Goal: Information Seeking & Learning: Learn about a topic

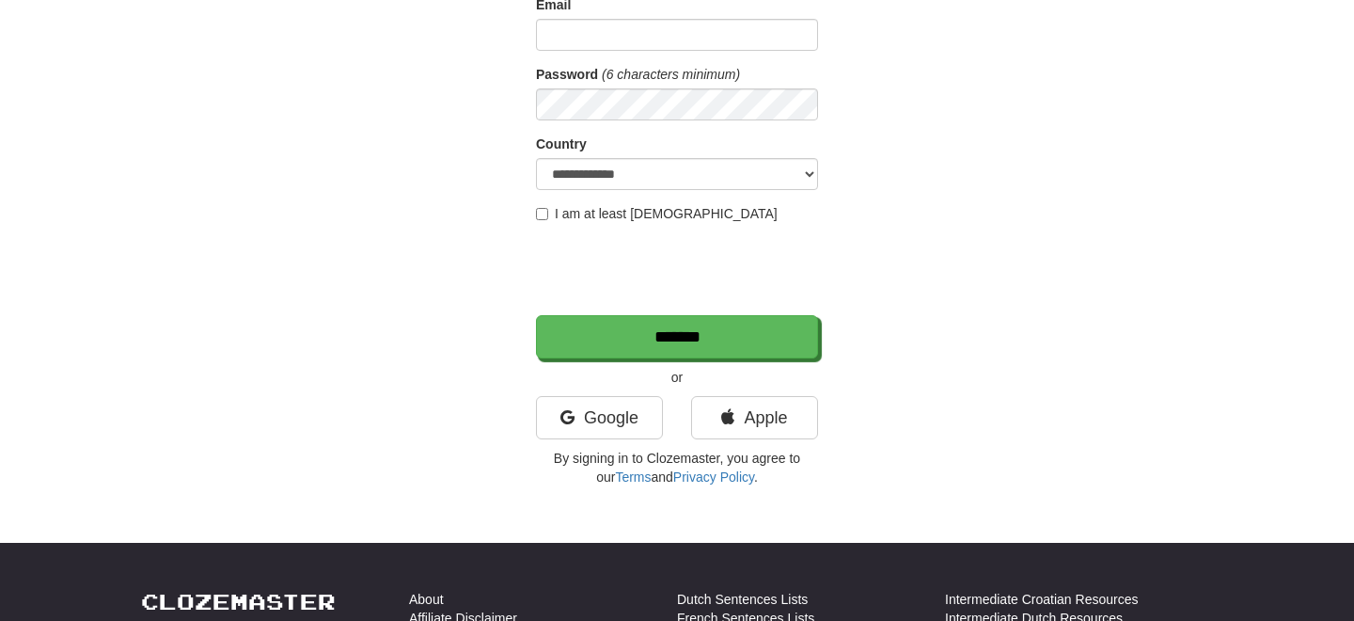
scroll to position [252, 0]
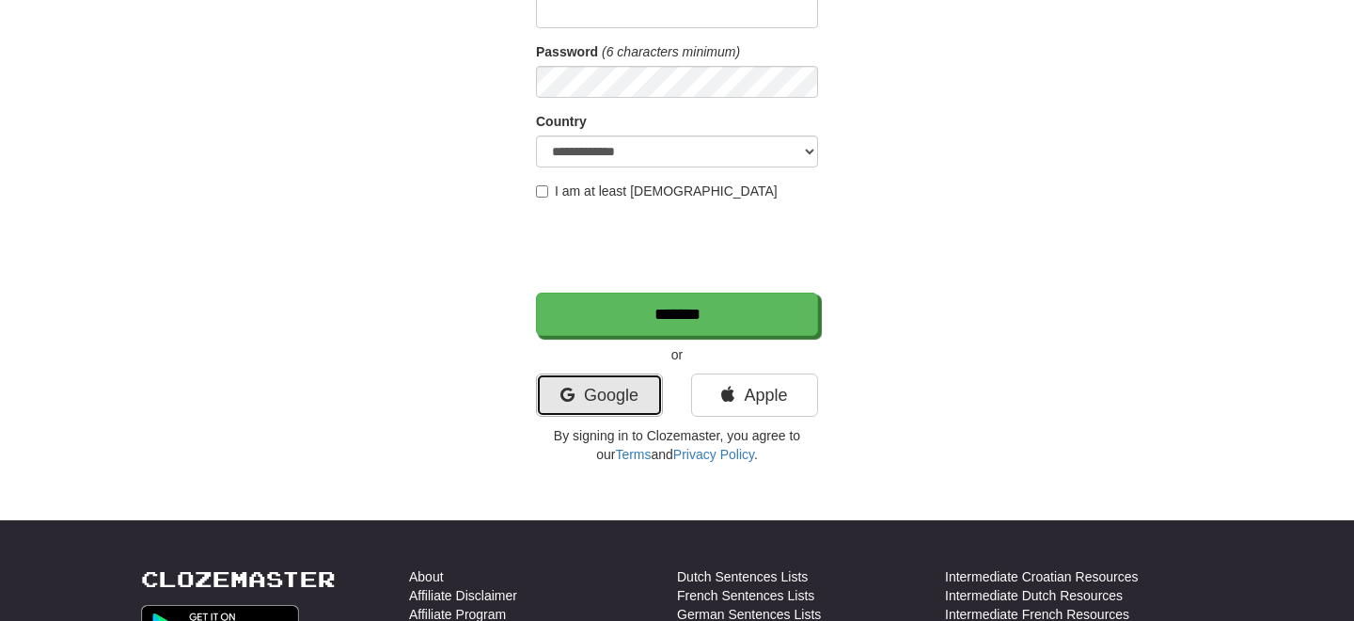
click at [611, 389] on link "Google" at bounding box center [599, 394] width 127 height 43
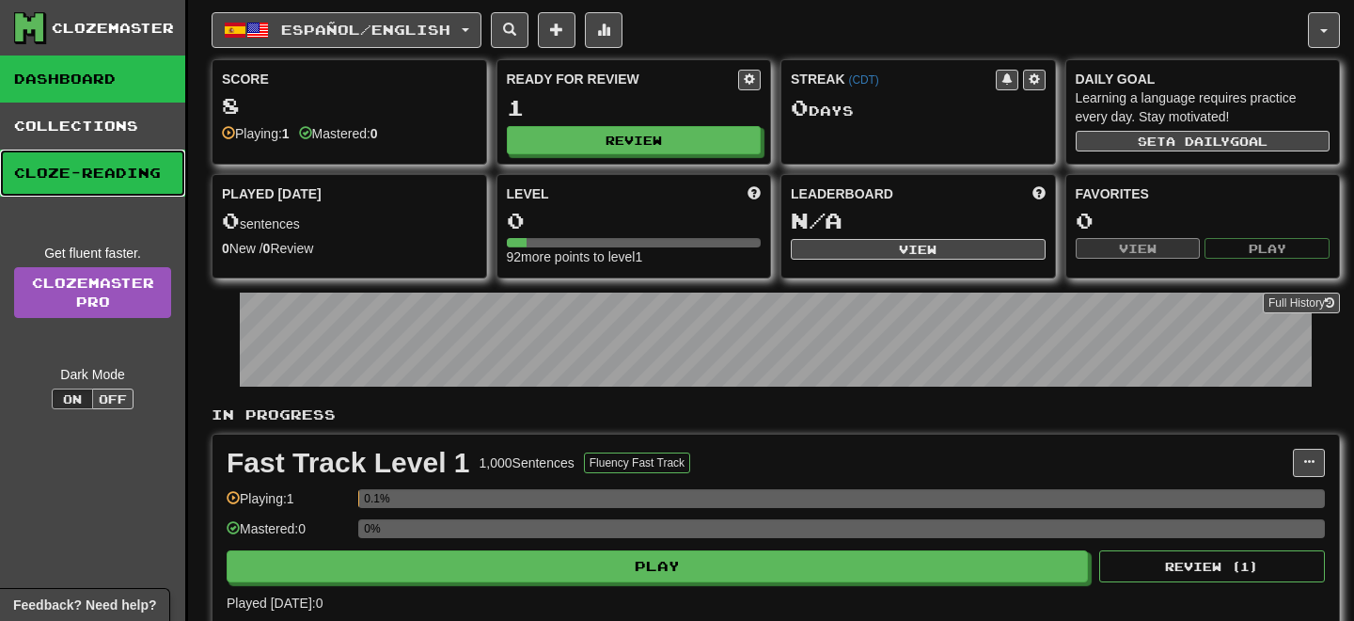
click at [142, 178] on link "Cloze-Reading" at bounding box center [92, 173] width 185 height 47
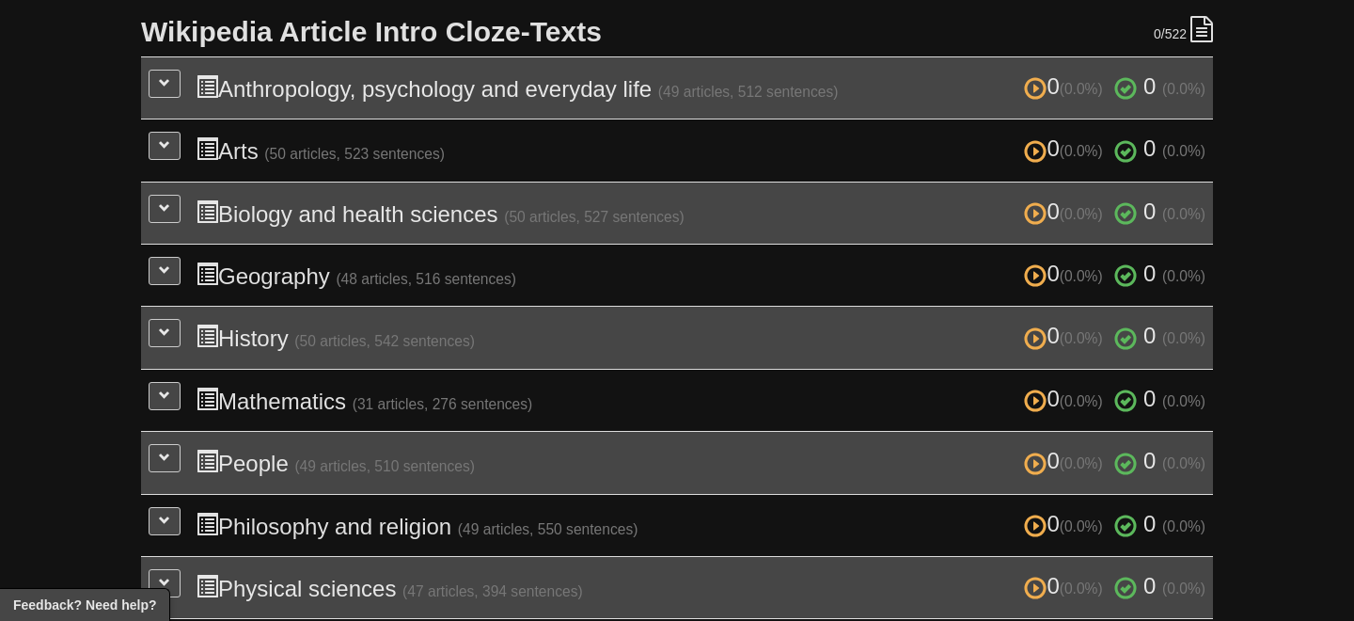
scroll to position [426, 0]
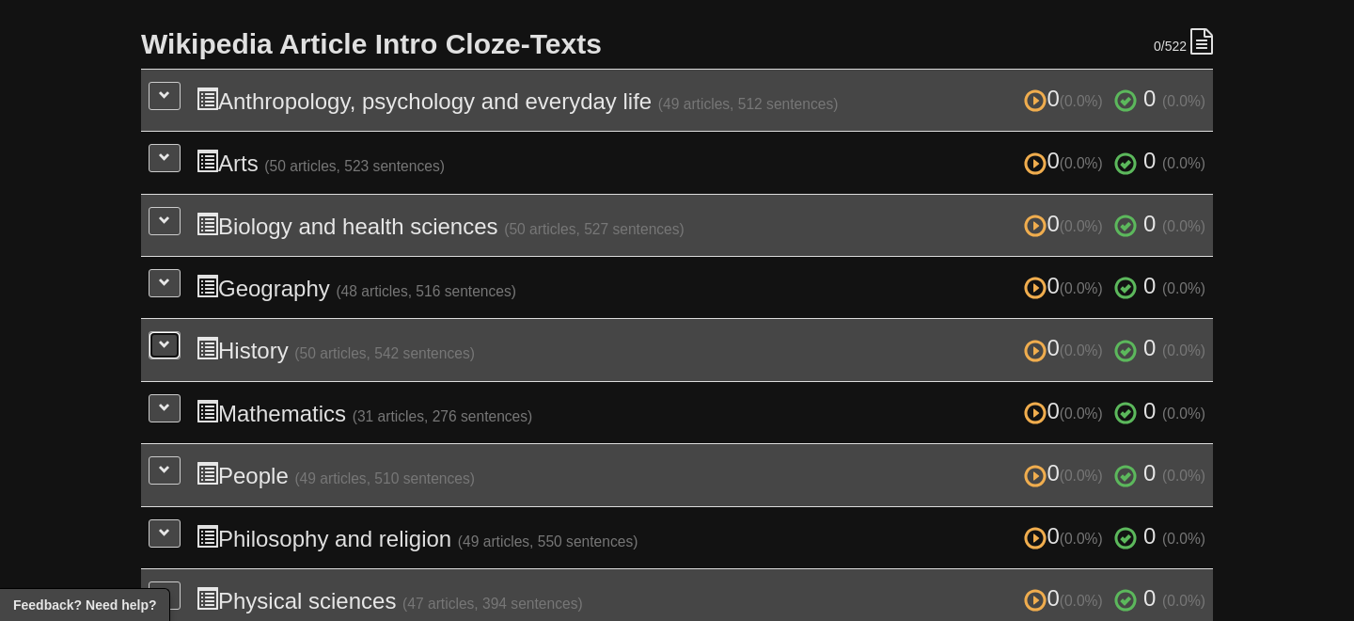
click at [159, 339] on span at bounding box center [164, 344] width 11 height 11
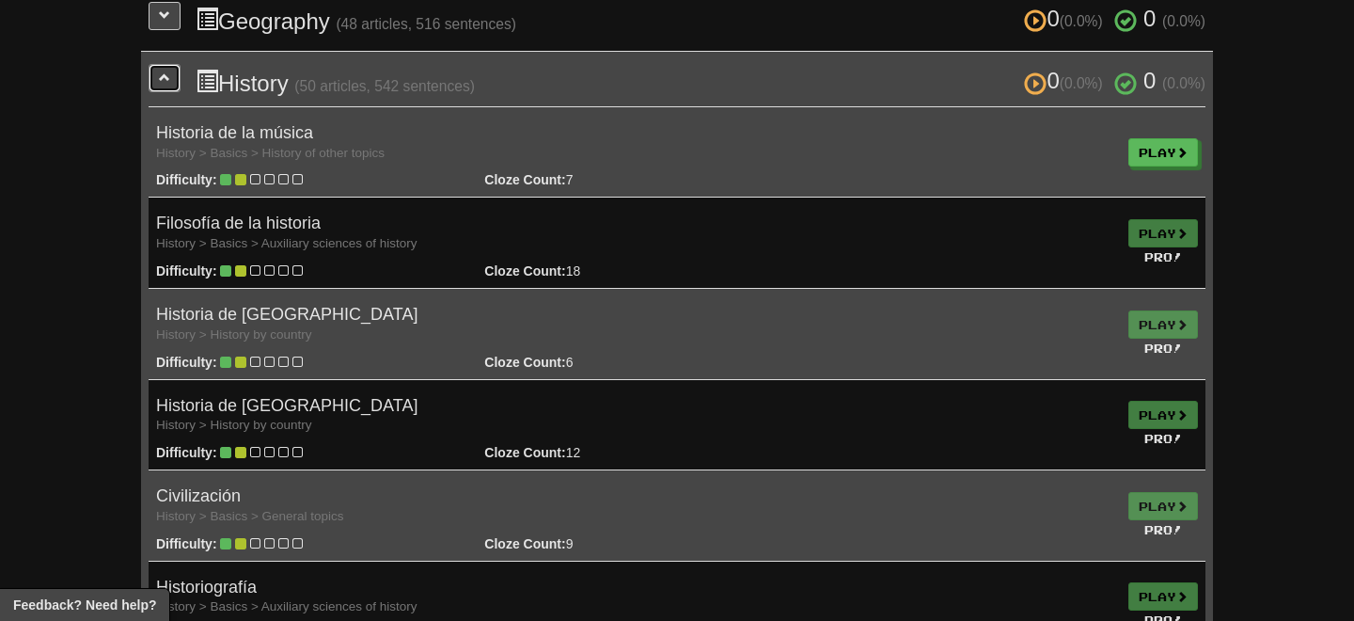
scroll to position [629, 0]
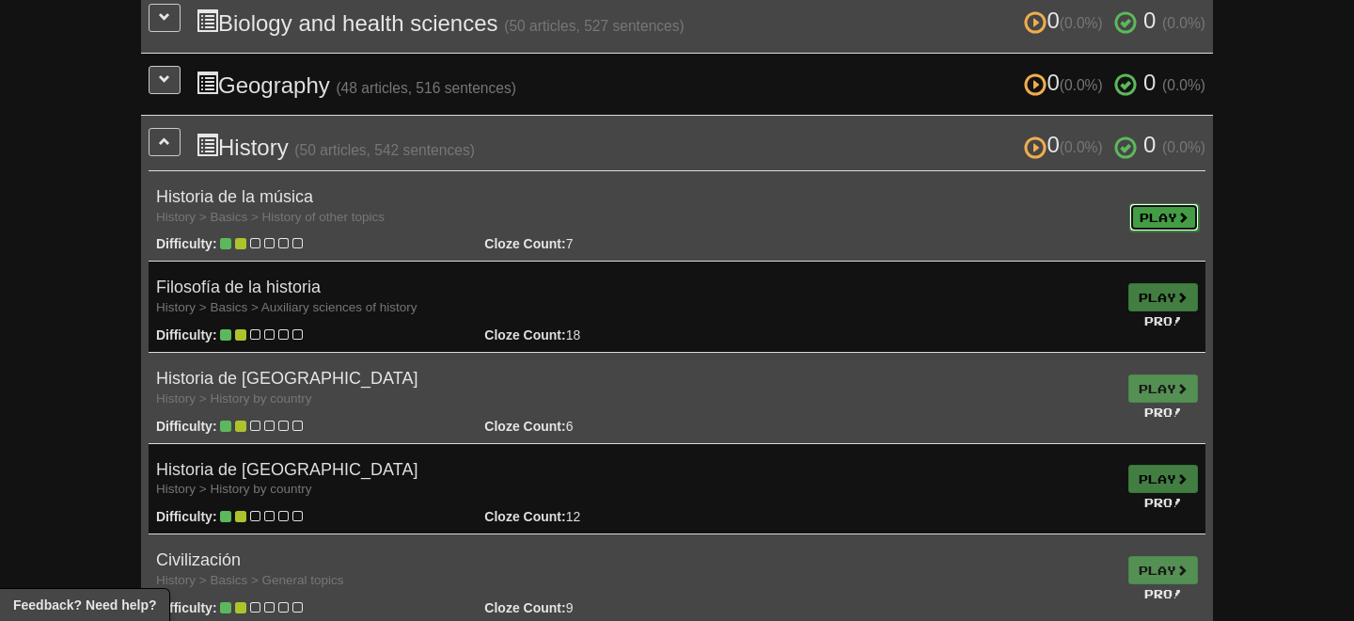
click at [1146, 214] on link "Play" at bounding box center [1164, 217] width 70 height 28
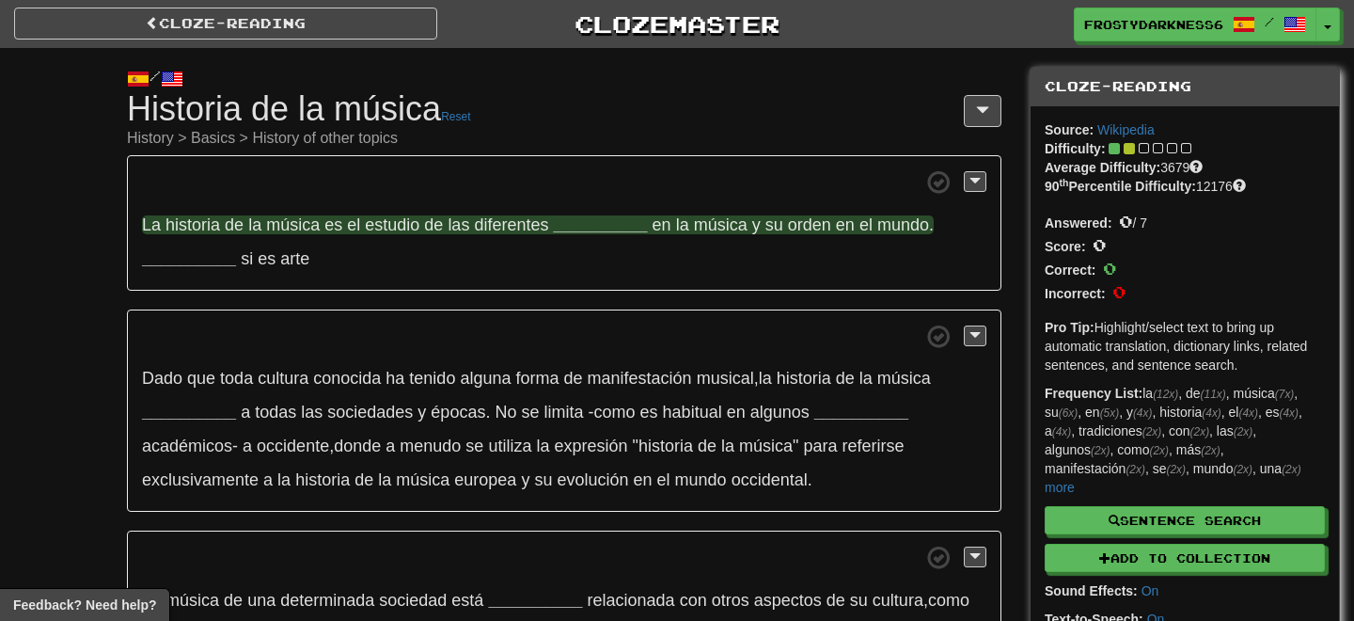
click at [604, 219] on strong "__________" at bounding box center [600, 224] width 94 height 19
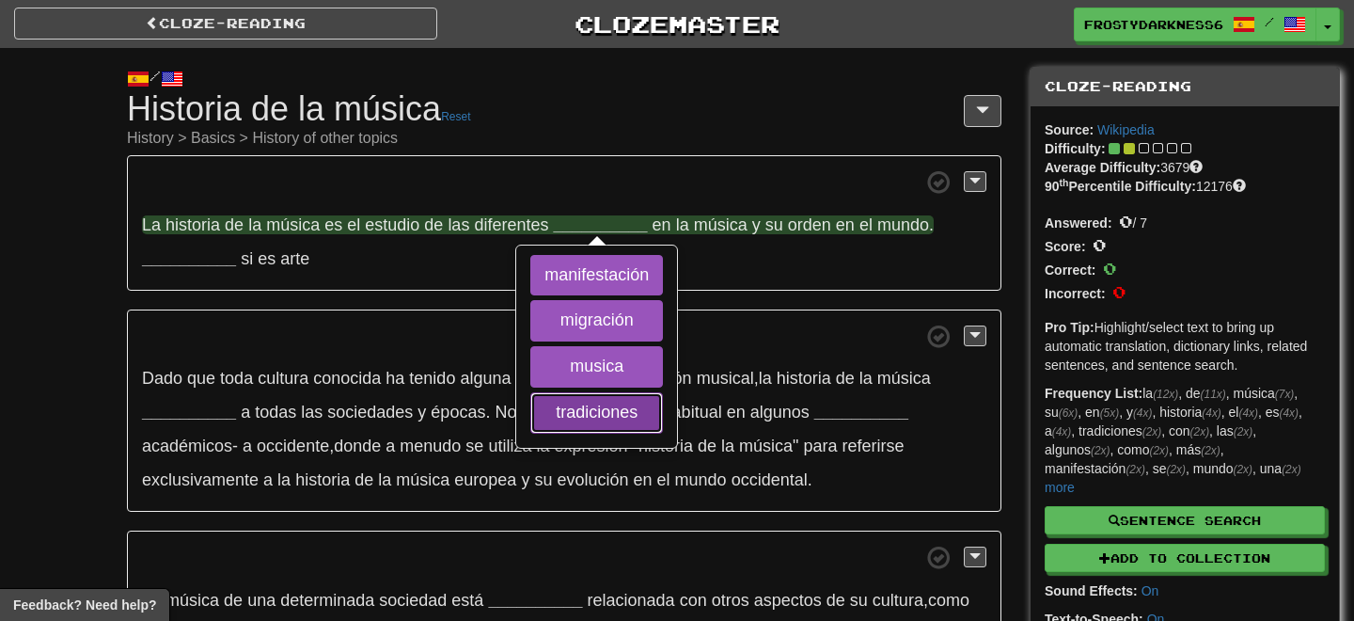
click at [642, 421] on button "tradiciones" at bounding box center [596, 412] width 133 height 41
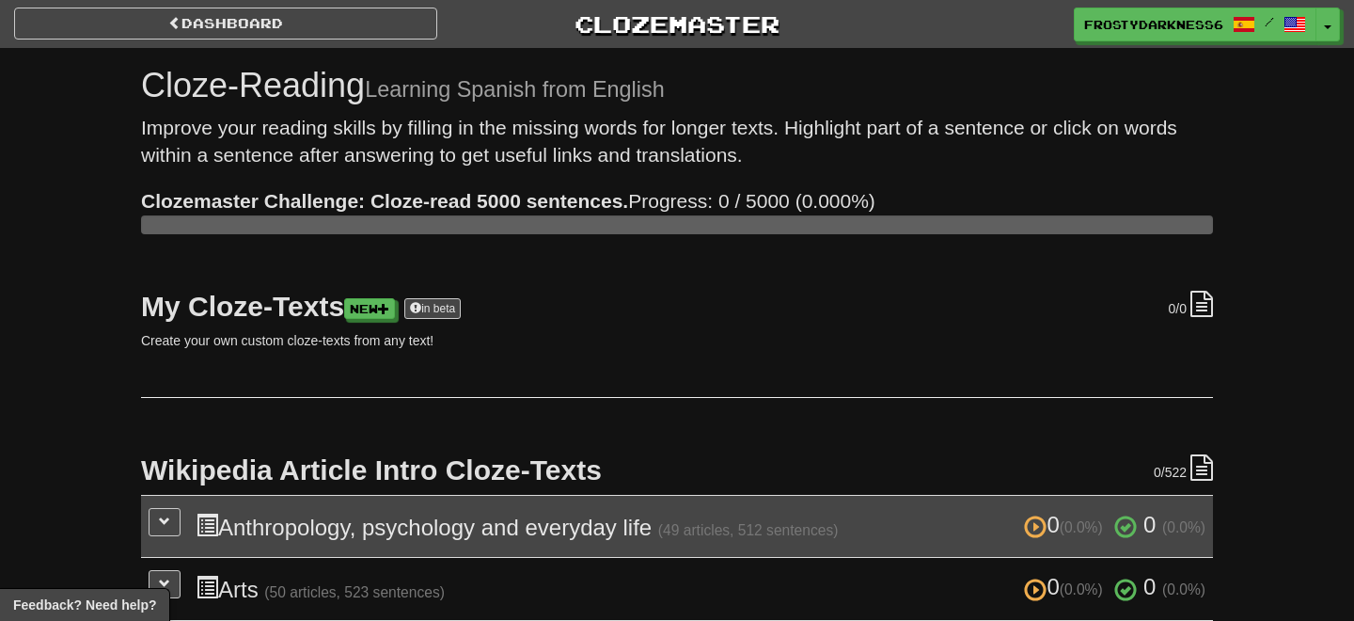
scroll to position [629, 0]
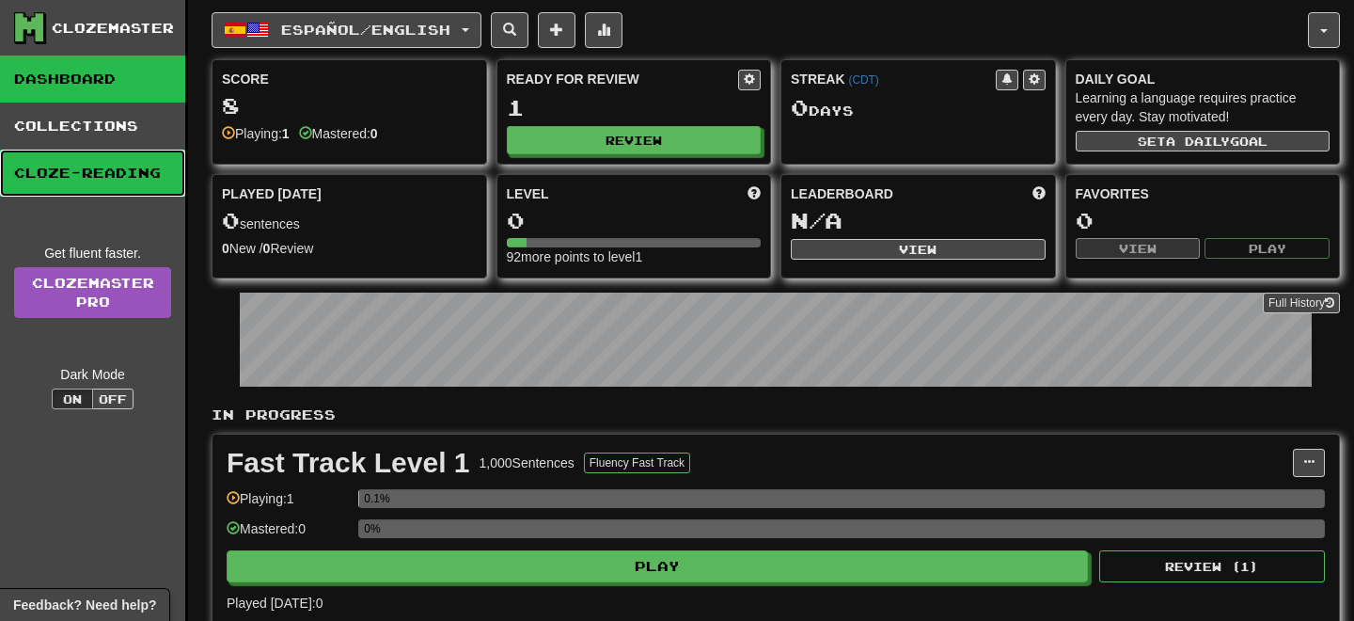
click at [141, 174] on link "Cloze-Reading" at bounding box center [92, 173] width 185 height 47
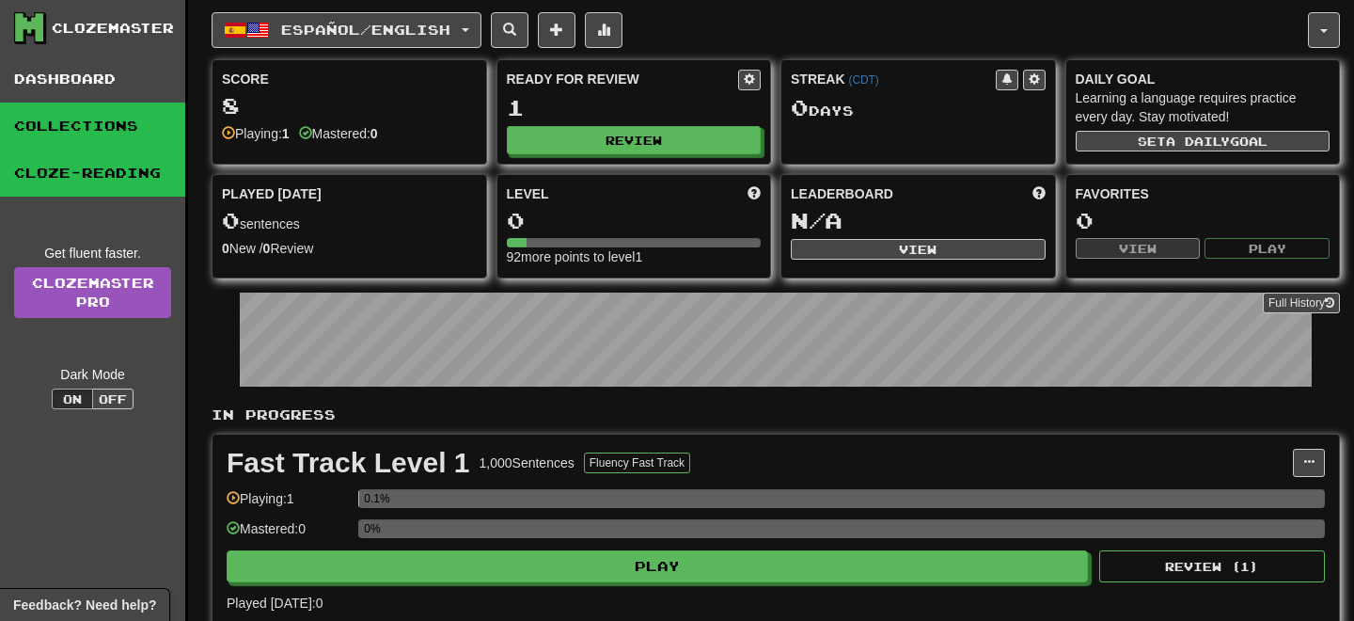
click at [78, 144] on link "Collections" at bounding box center [92, 125] width 185 height 47
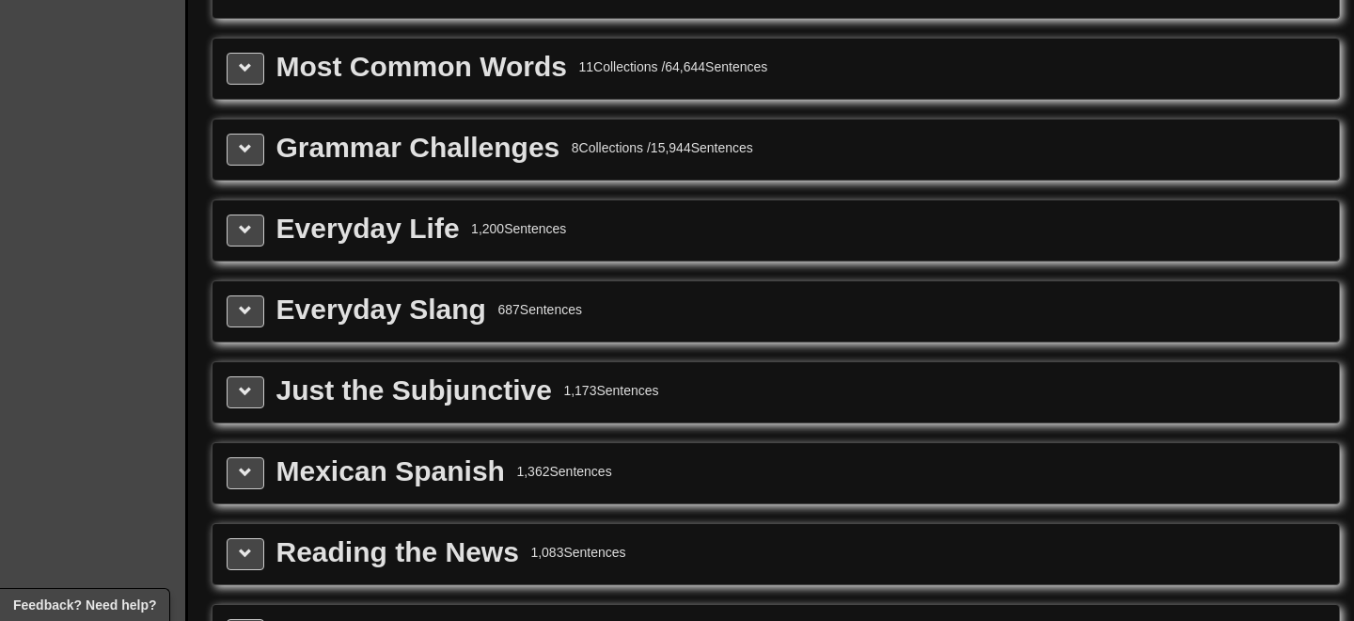
scroll to position [2429, 0]
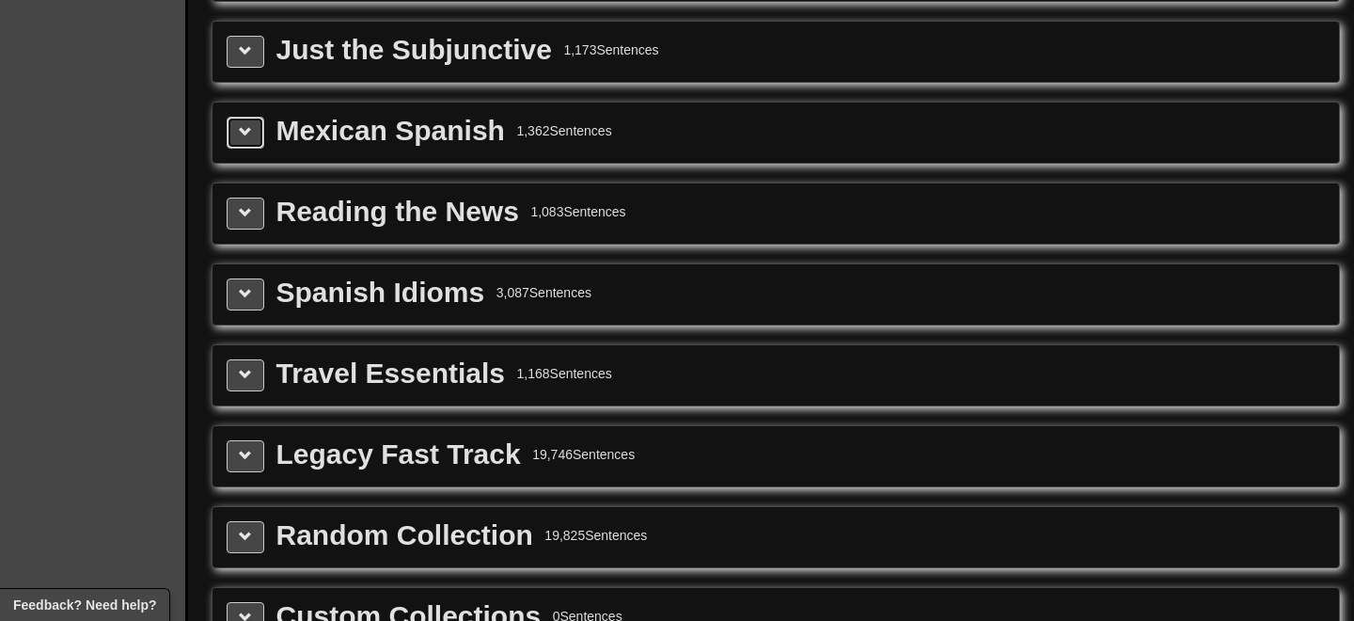
click at [238, 149] on button at bounding box center [246, 133] width 38 height 32
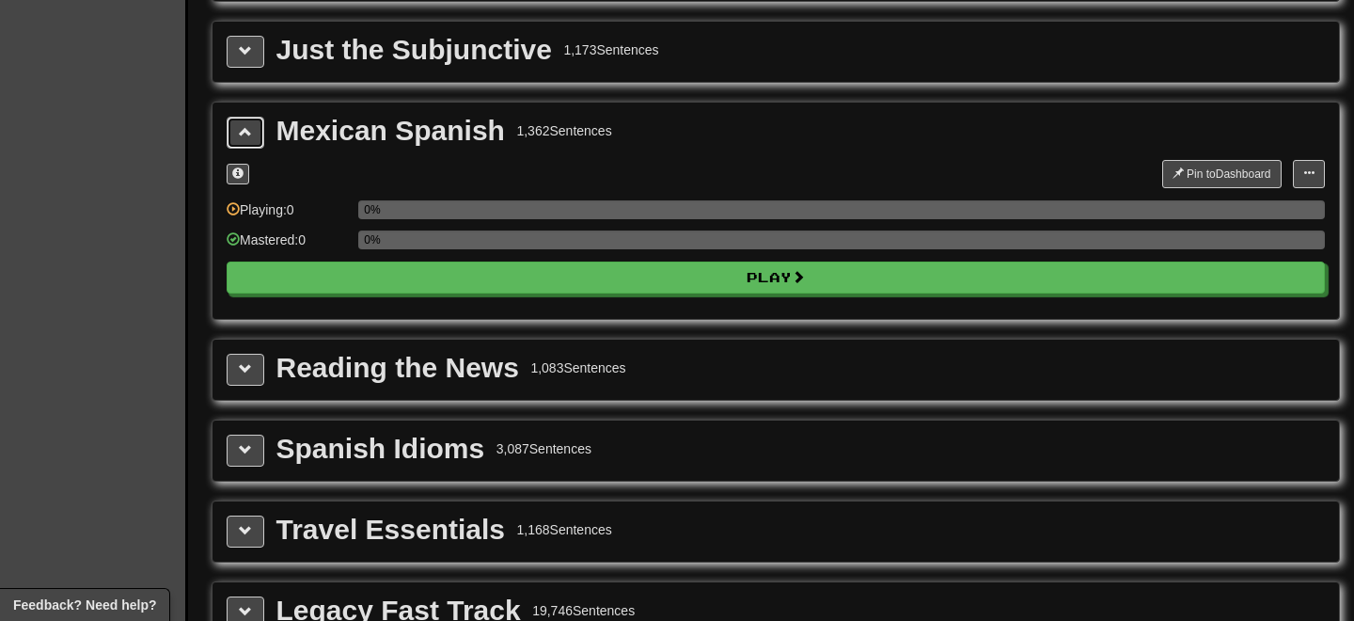
click at [238, 149] on button at bounding box center [246, 133] width 38 height 32
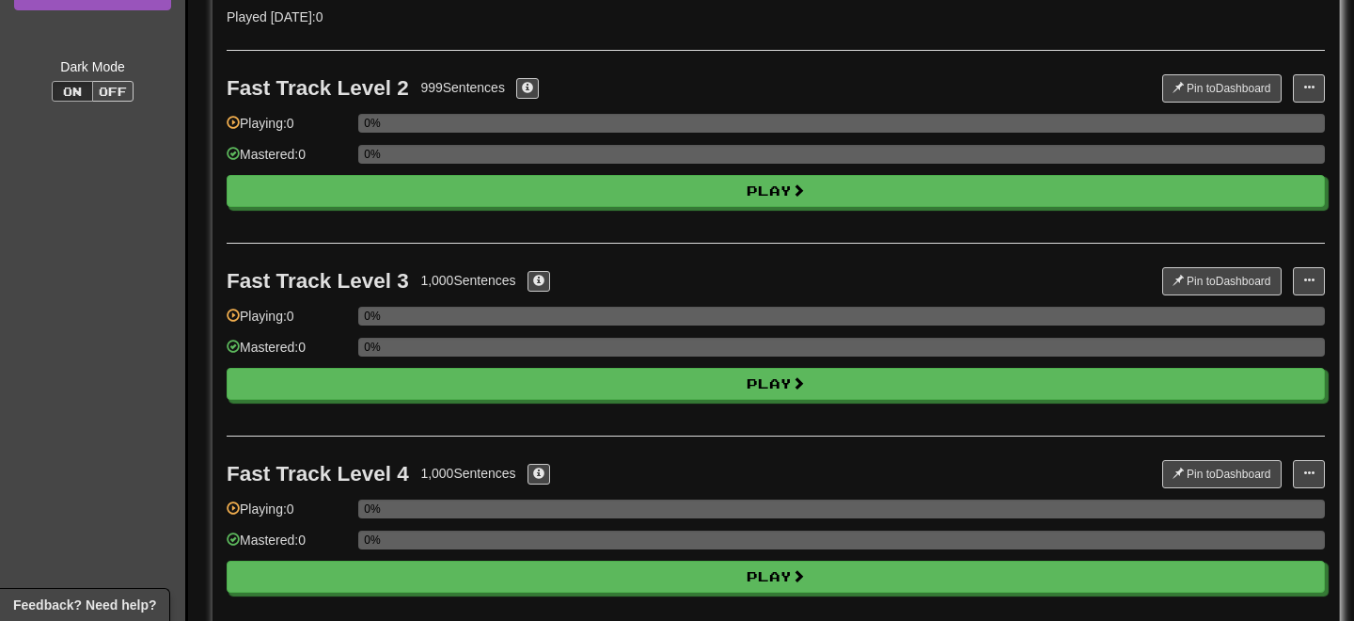
scroll to position [0, 0]
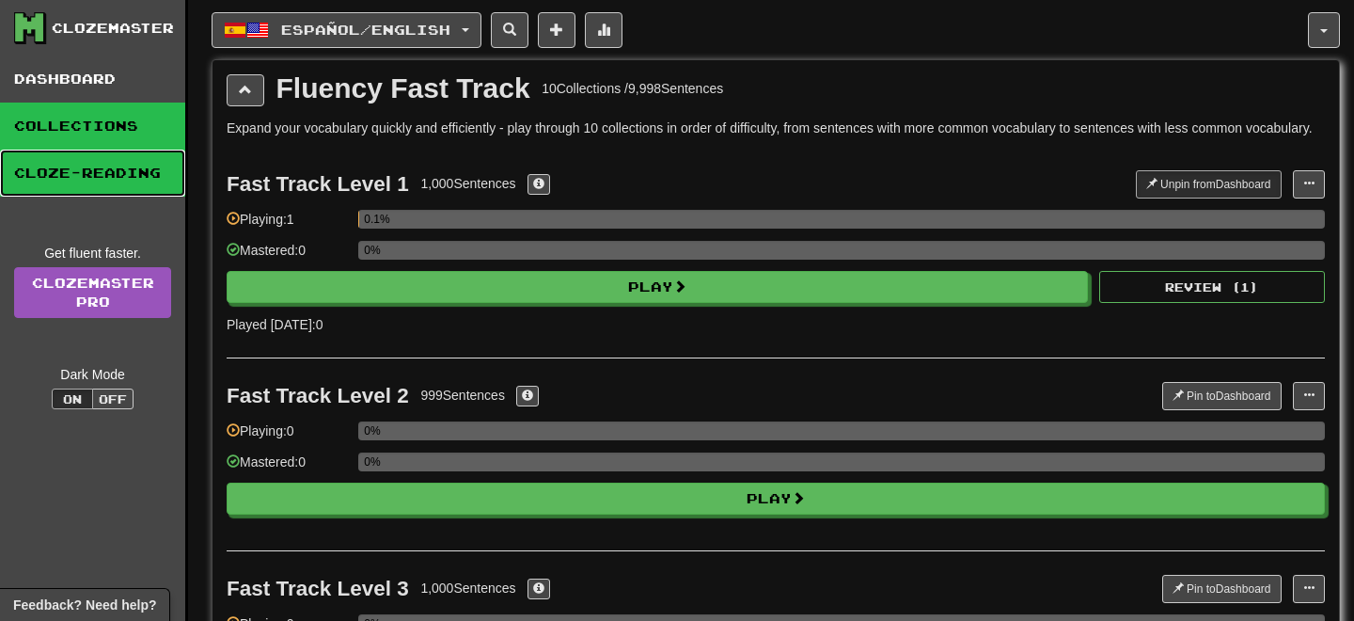
click at [140, 171] on link "Cloze-Reading" at bounding box center [92, 173] width 185 height 47
